Goal: Information Seeking & Learning: Learn about a topic

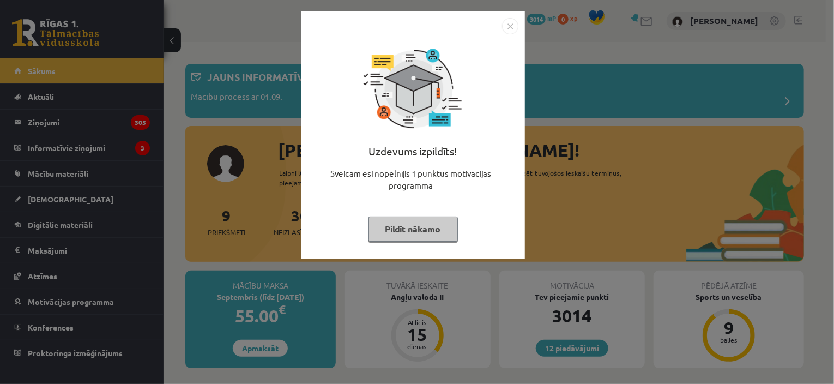
click at [509, 28] on img "Close" at bounding box center [510, 26] width 16 height 16
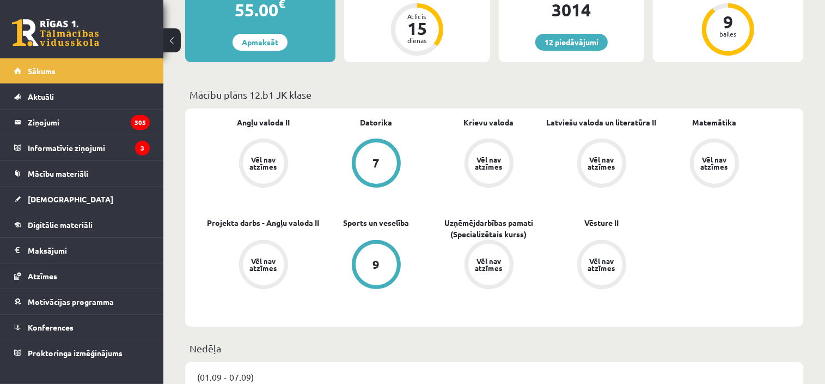
scroll to position [327, 0]
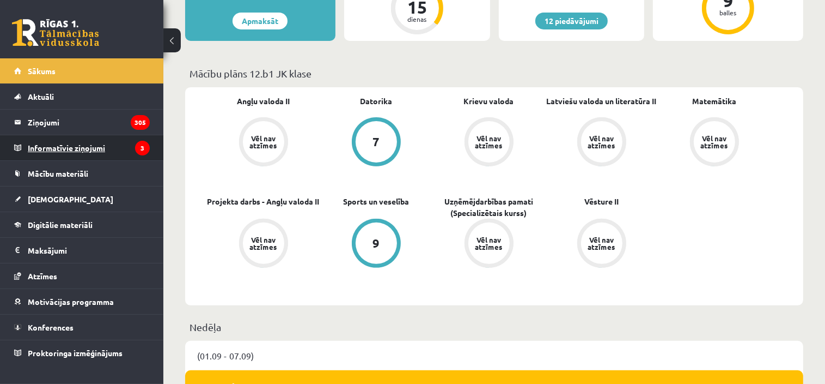
click at [45, 150] on legend "Informatīvie ziņojumi 3" at bounding box center [89, 147] width 122 height 25
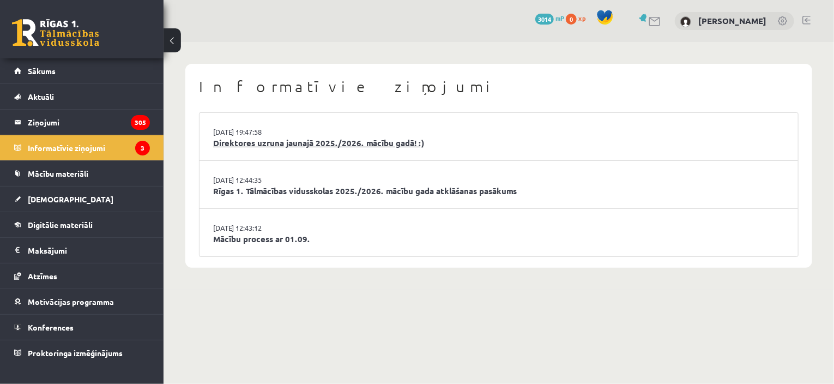
click at [392, 143] on link "Direktores uzruna jaunajā 2025./2026. mācību gadā! :)" at bounding box center [498, 143] width 571 height 13
click at [280, 193] on link "Rīgas 1. Tālmācības vidusskolas 2025./2026. mācību gada atklāšanas pasākums" at bounding box center [498, 191] width 571 height 13
click at [252, 240] on link "Mācību process ar 01.09." at bounding box center [498, 239] width 571 height 13
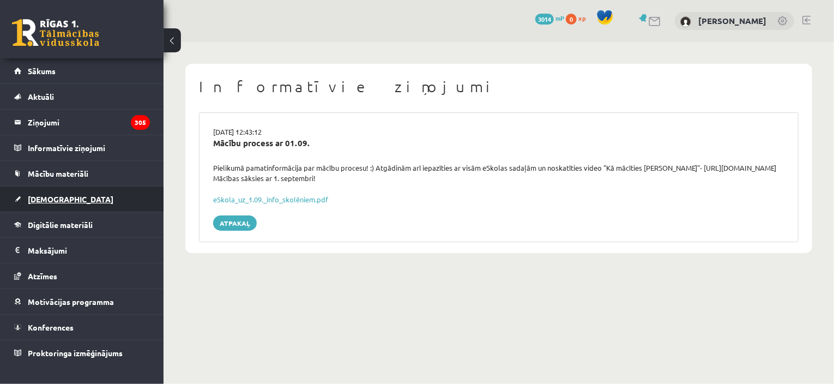
click at [46, 191] on link "[DEMOGRAPHIC_DATA]" at bounding box center [82, 198] width 136 height 25
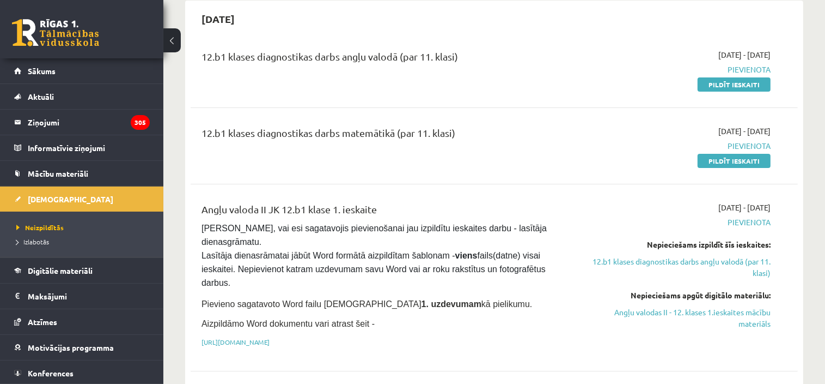
scroll to position [109, 0]
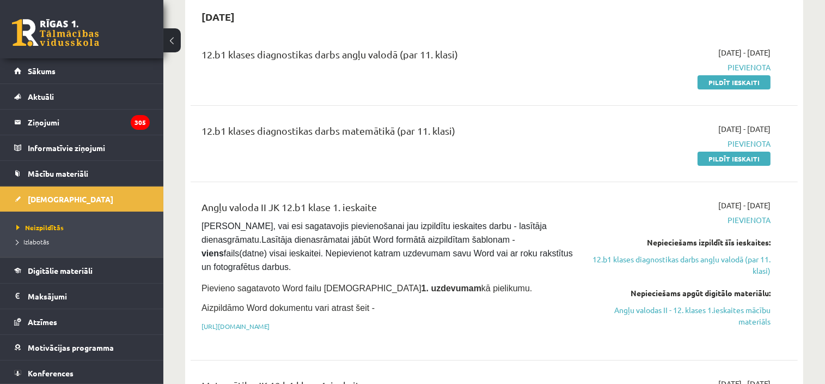
click at [364, 130] on div "12.b1 klases diagnostikas darbs matemātikā (par 11. klasi)" at bounding box center [389, 133] width 374 height 20
drag, startPoint x: 423, startPoint y: 129, endPoint x: 458, endPoint y: 129, distance: 34.9
click at [458, 129] on div "12.b1 klases diagnostikas darbs matemātikā (par 11. klasi)" at bounding box center [389, 133] width 374 height 20
click at [446, 129] on div "12.b1 klases diagnostikas darbs matemātikā (par 11. klasi)" at bounding box center [389, 133] width 374 height 20
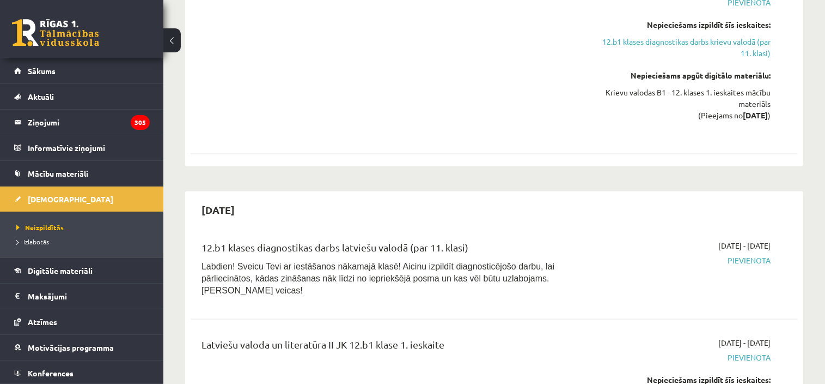
scroll to position [0, 0]
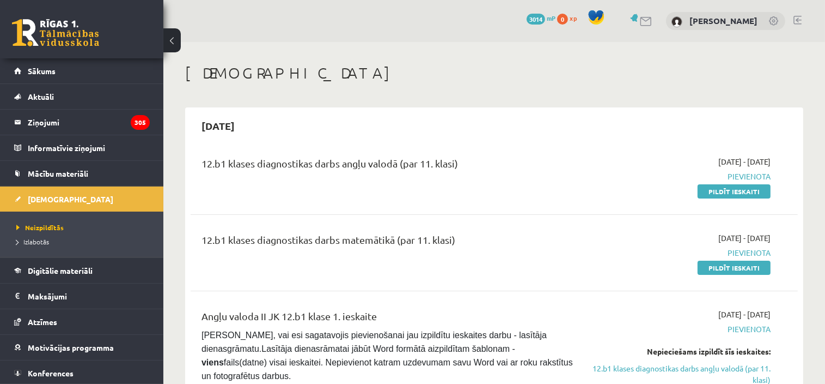
click at [375, 231] on div "12.b1 klases diagnostikas darbs matemātikā (par 11. klasi) [DATE] - [DATE] [GEO…" at bounding box center [495, 252] width 608 height 63
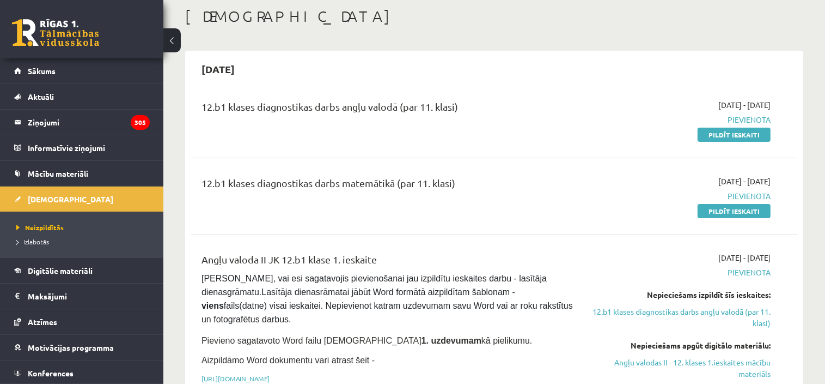
scroll to position [54, 0]
